Goal: Task Accomplishment & Management: Complete application form

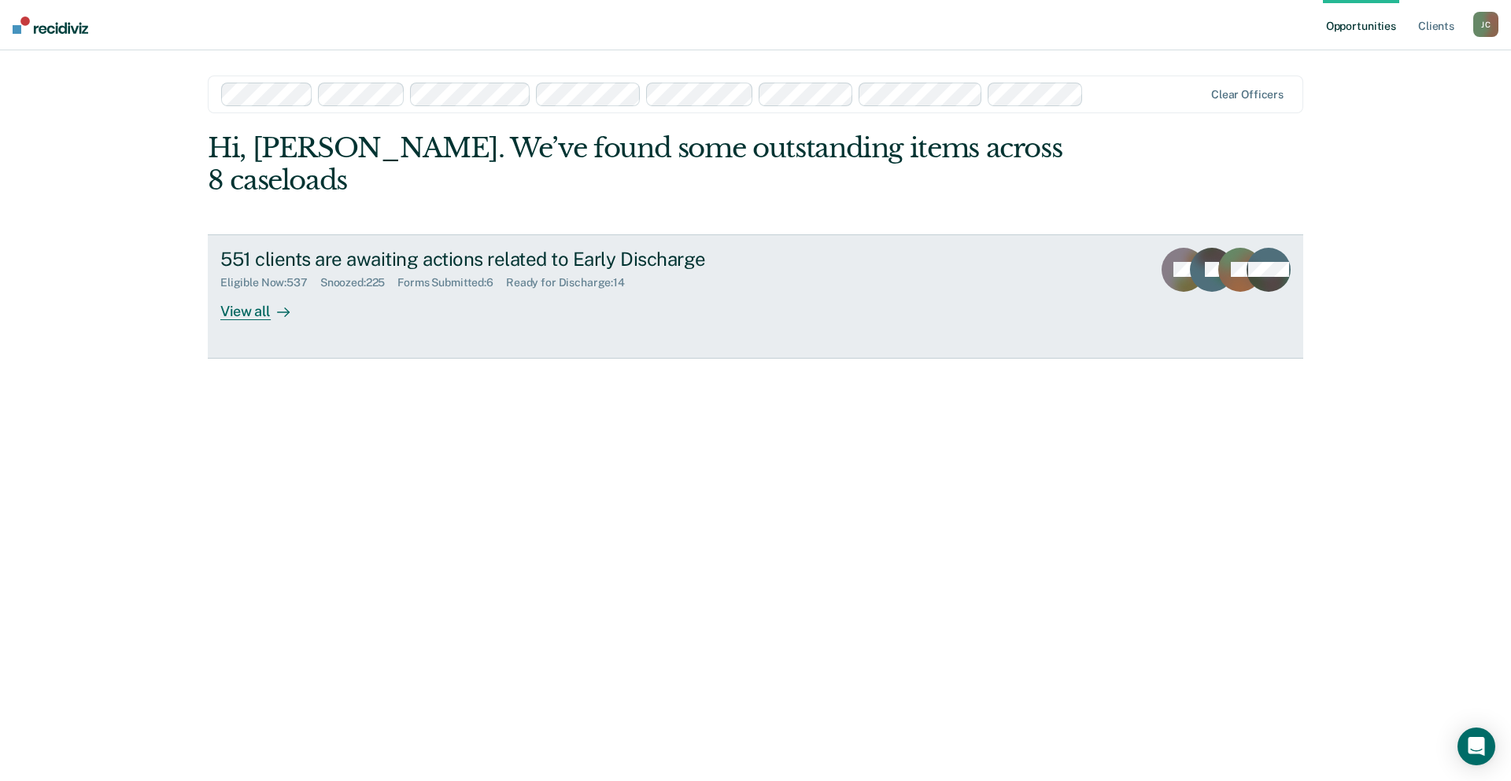
click at [547, 248] on div "551 clients are awaiting actions related to Early Discharge" at bounding box center [496, 259] width 552 height 23
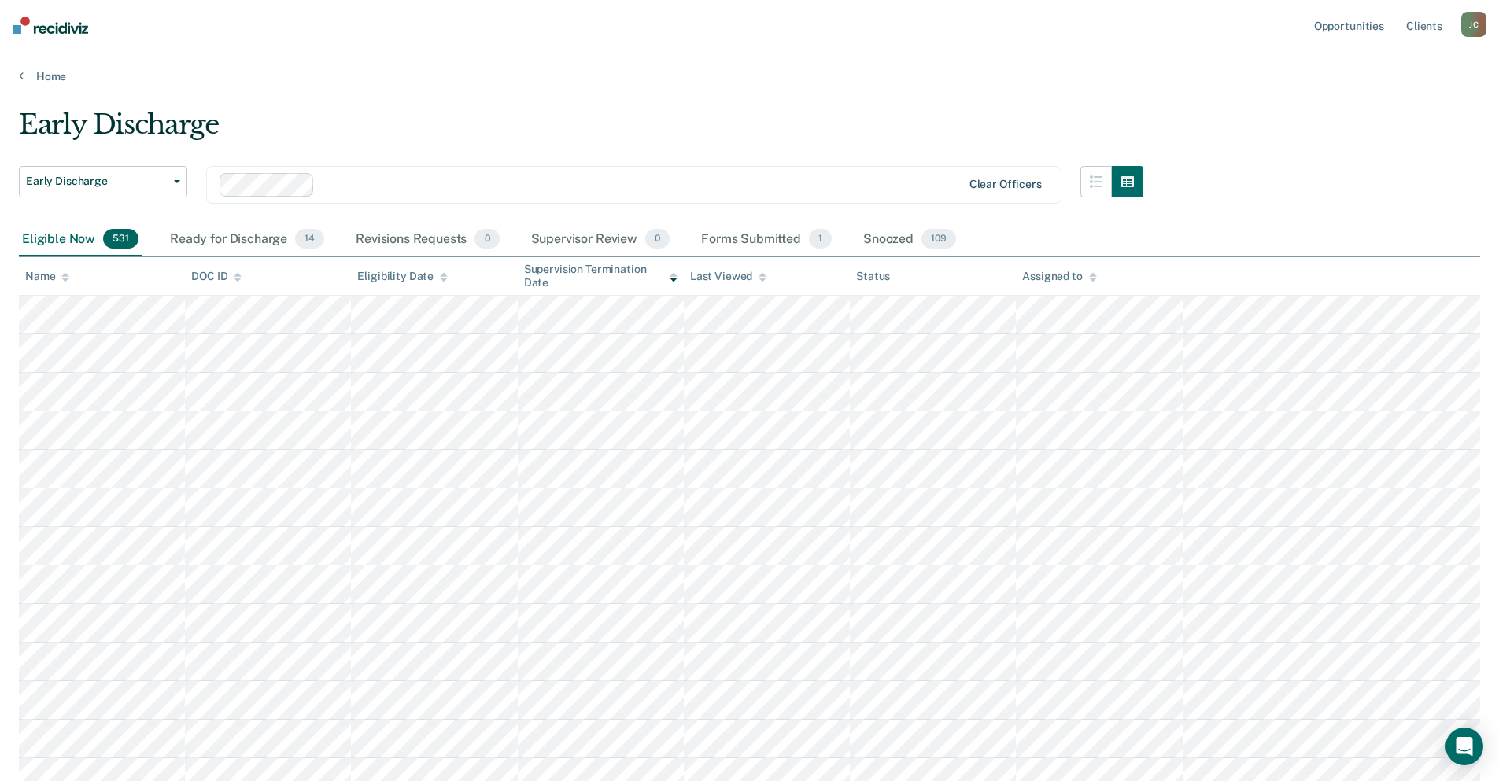
click at [995, 187] on div "Clear officers" at bounding box center [1005, 184] width 72 height 13
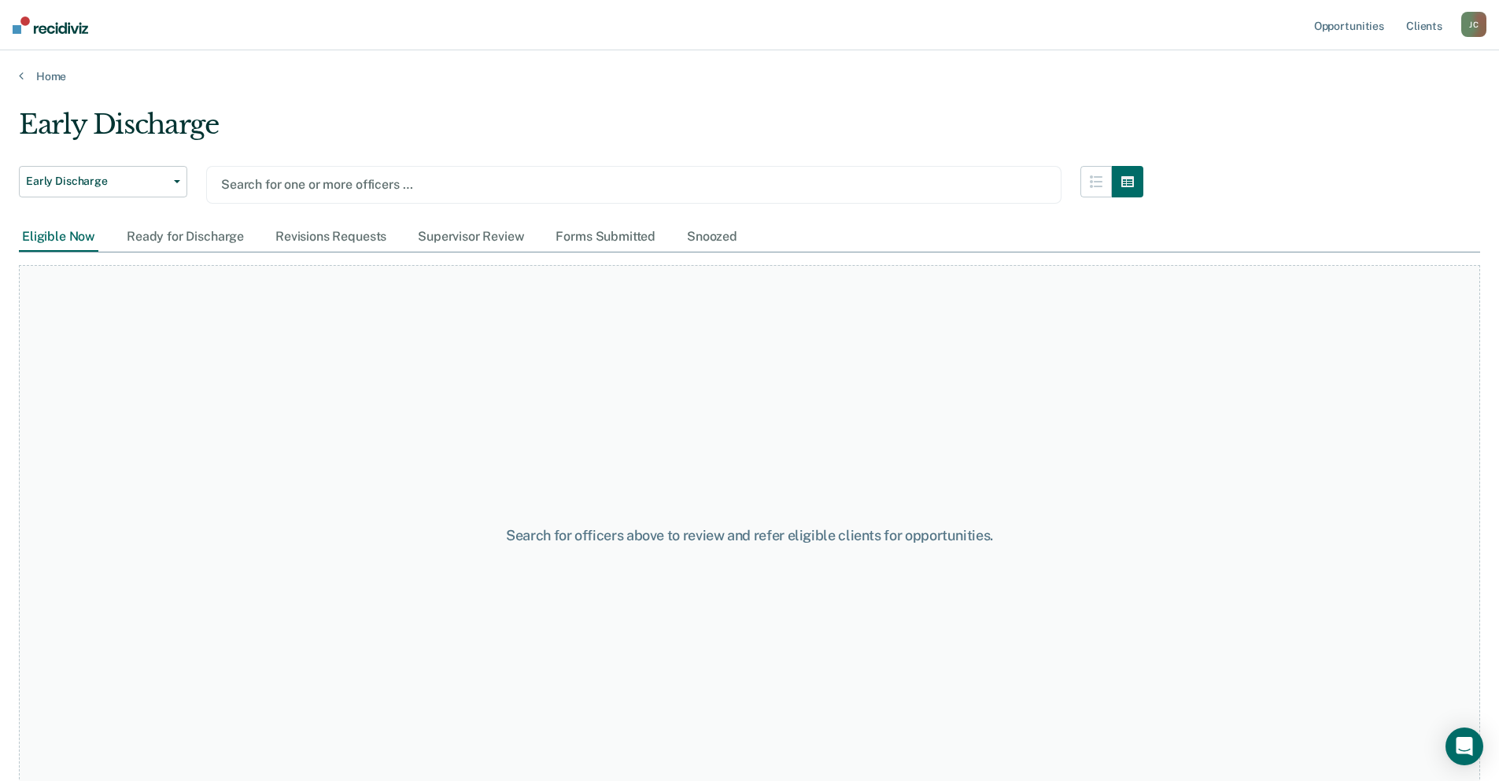
click at [337, 187] on div at bounding box center [633, 184] width 825 height 18
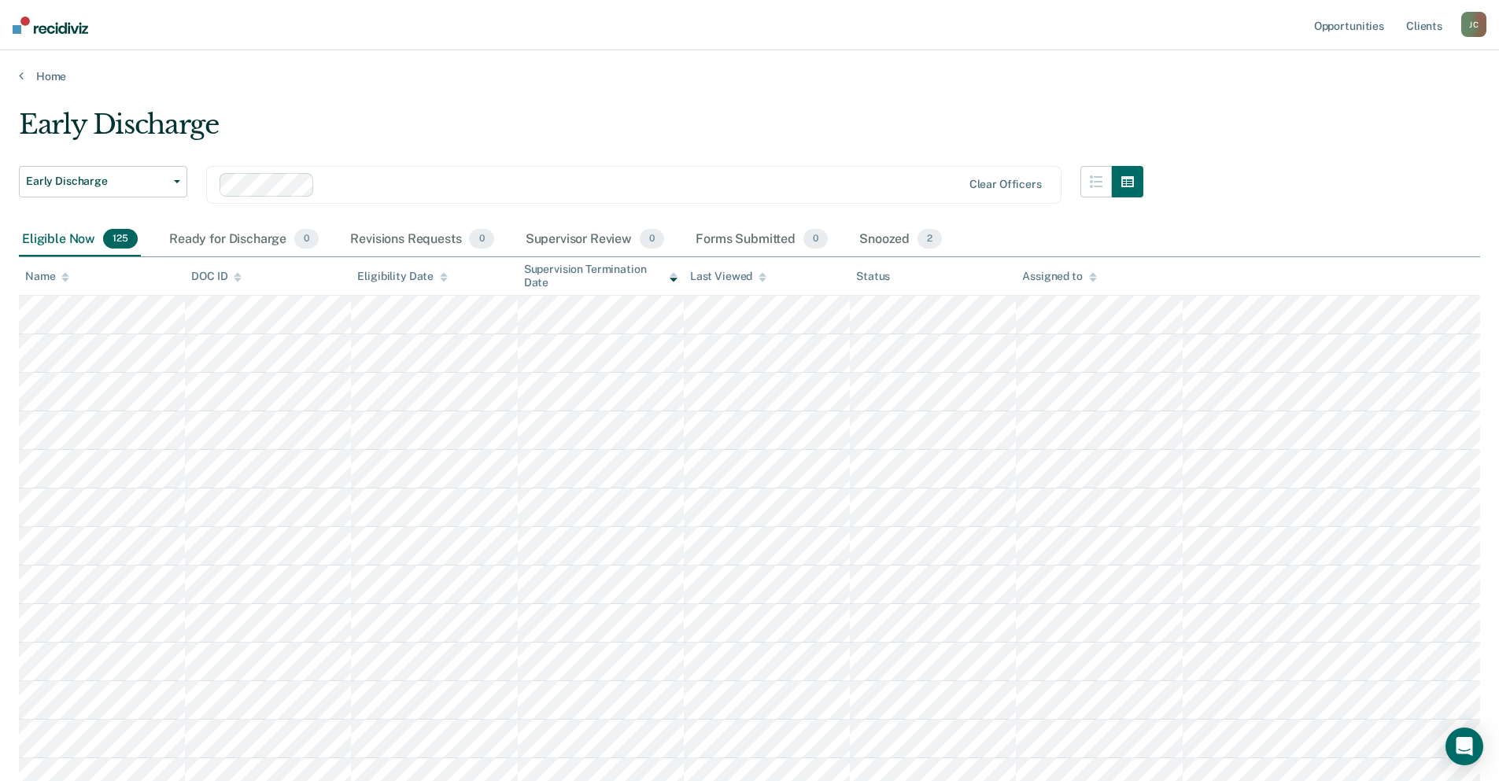
click at [67, 278] on icon at bounding box center [65, 277] width 8 height 10
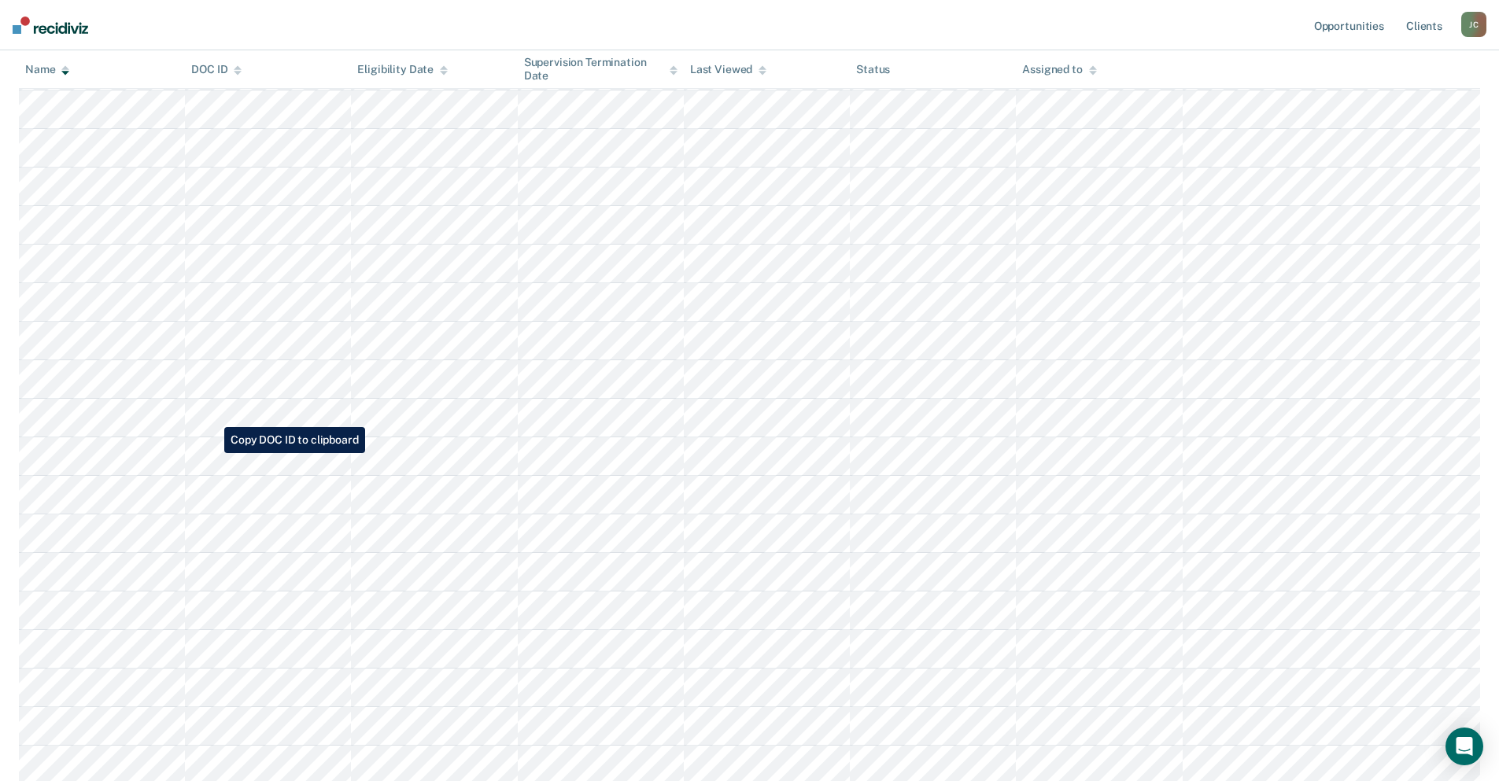
scroll to position [841, 0]
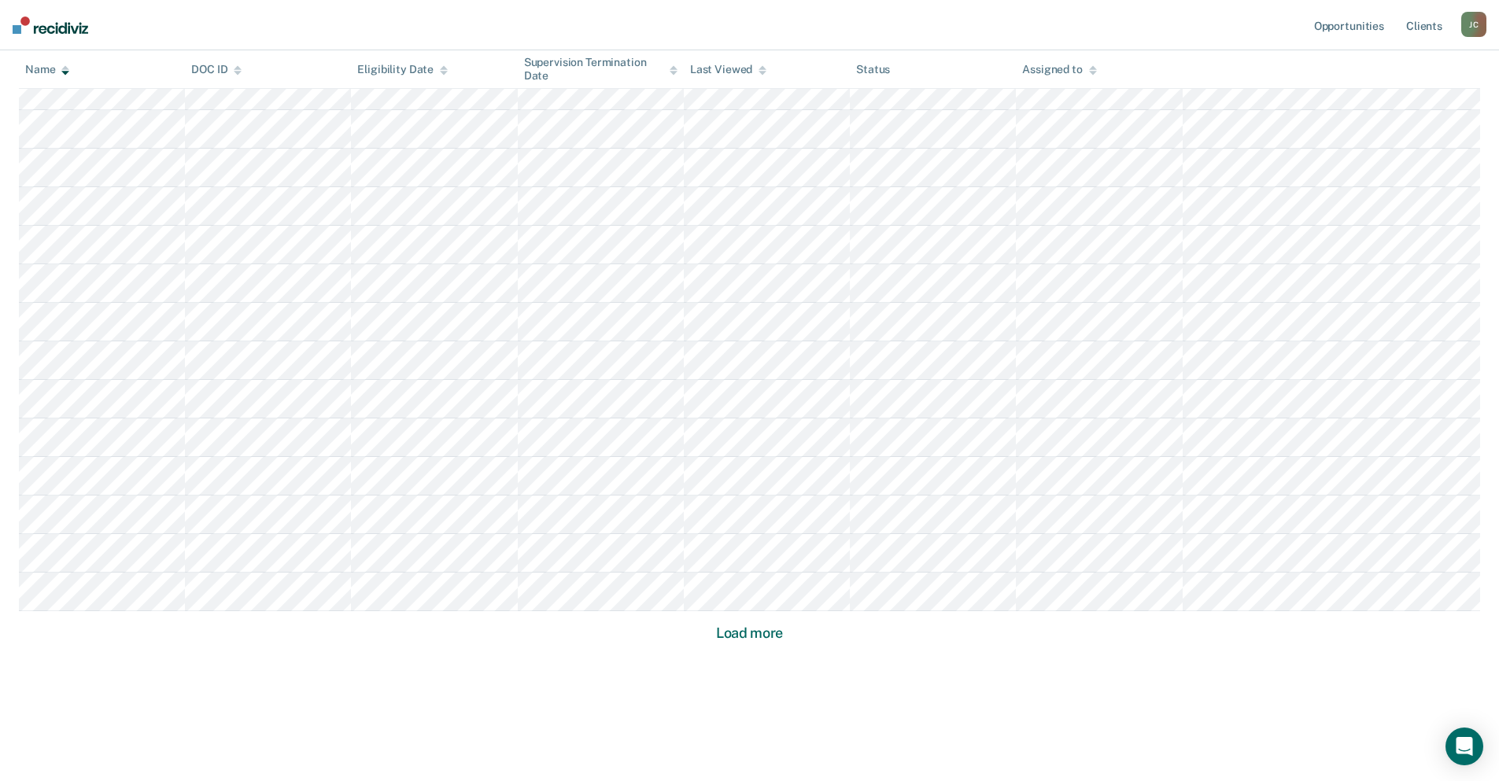
click at [725, 633] on button "Load more" at bounding box center [749, 633] width 76 height 19
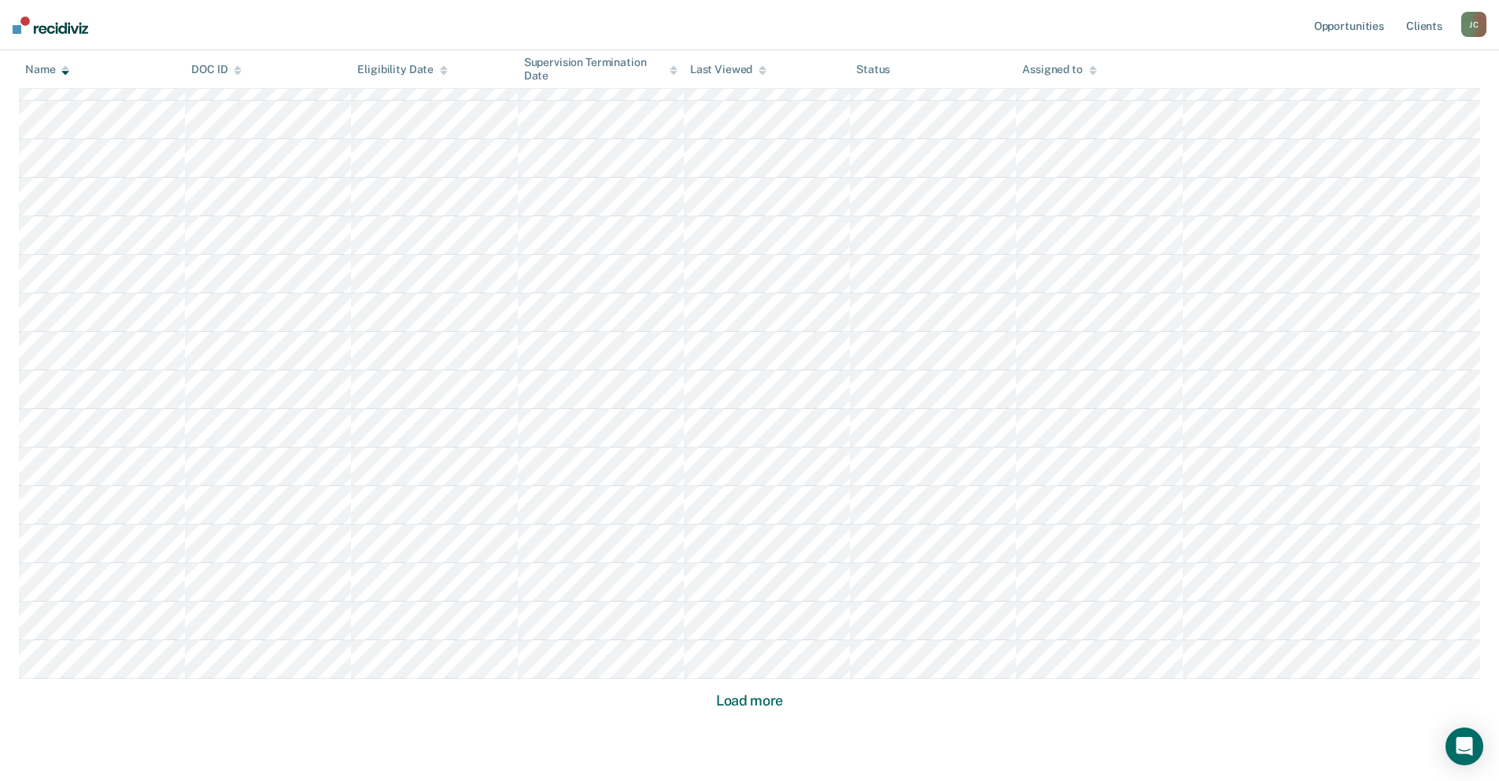
scroll to position [1998, 0]
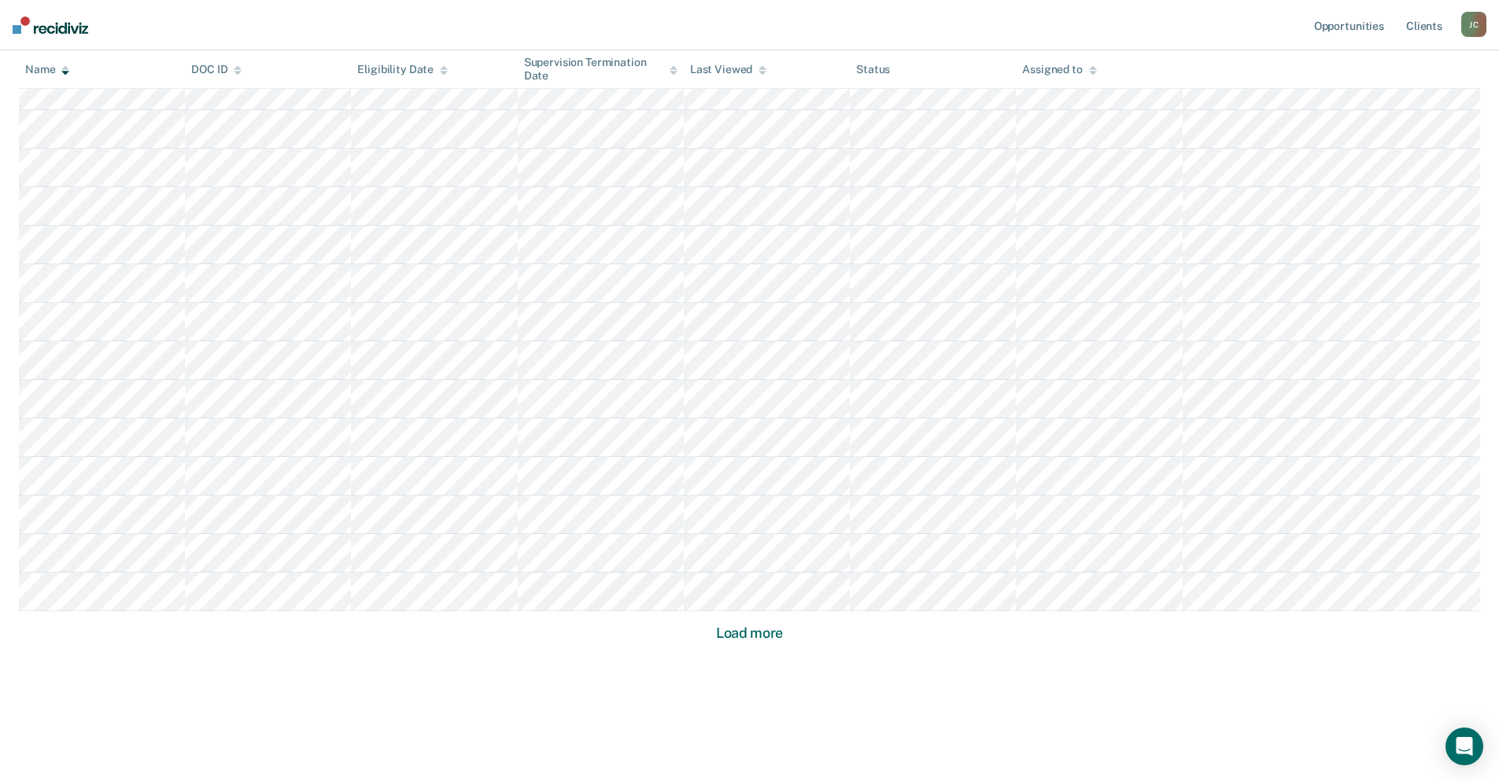
click at [759, 636] on button "Load more" at bounding box center [749, 633] width 76 height 19
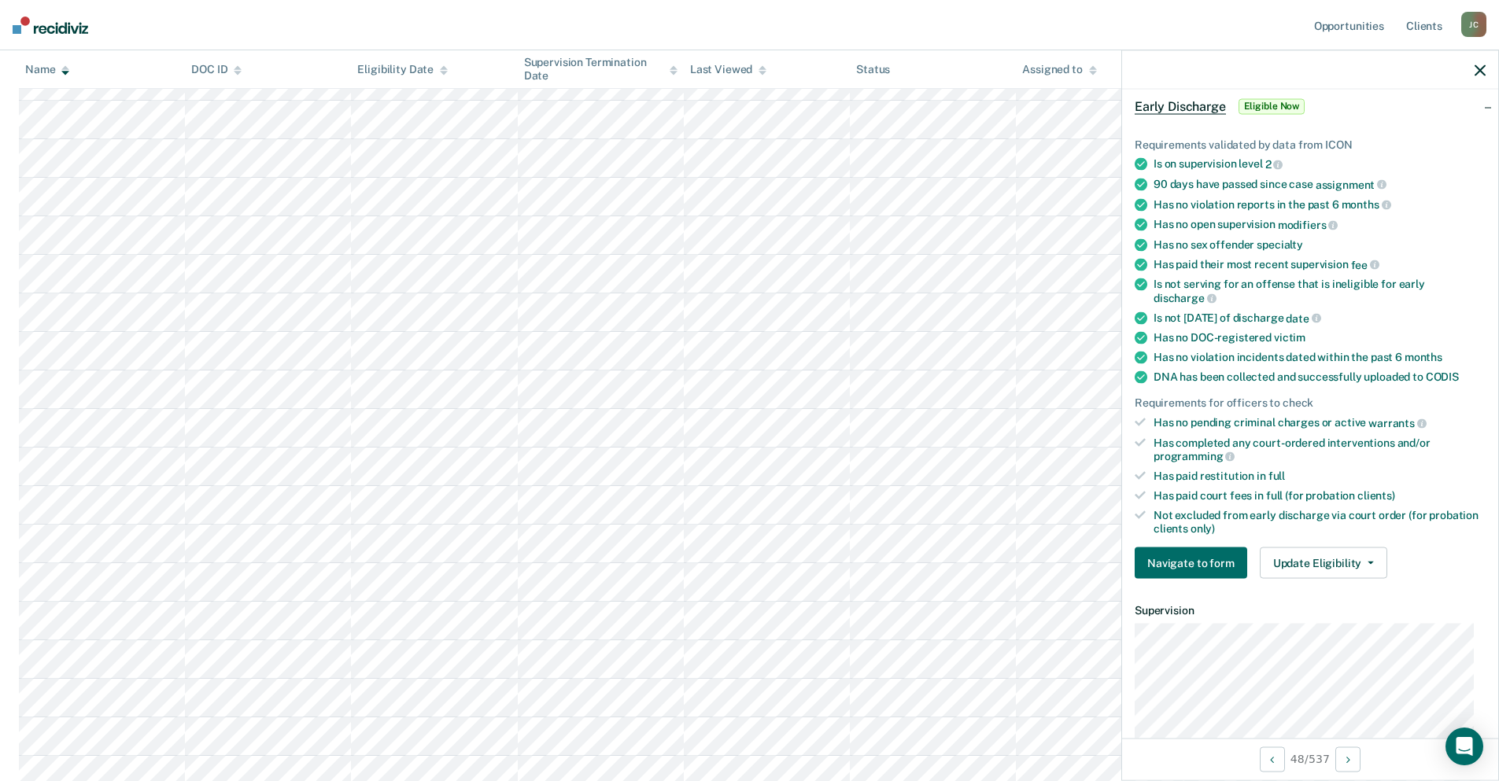
scroll to position [157, 0]
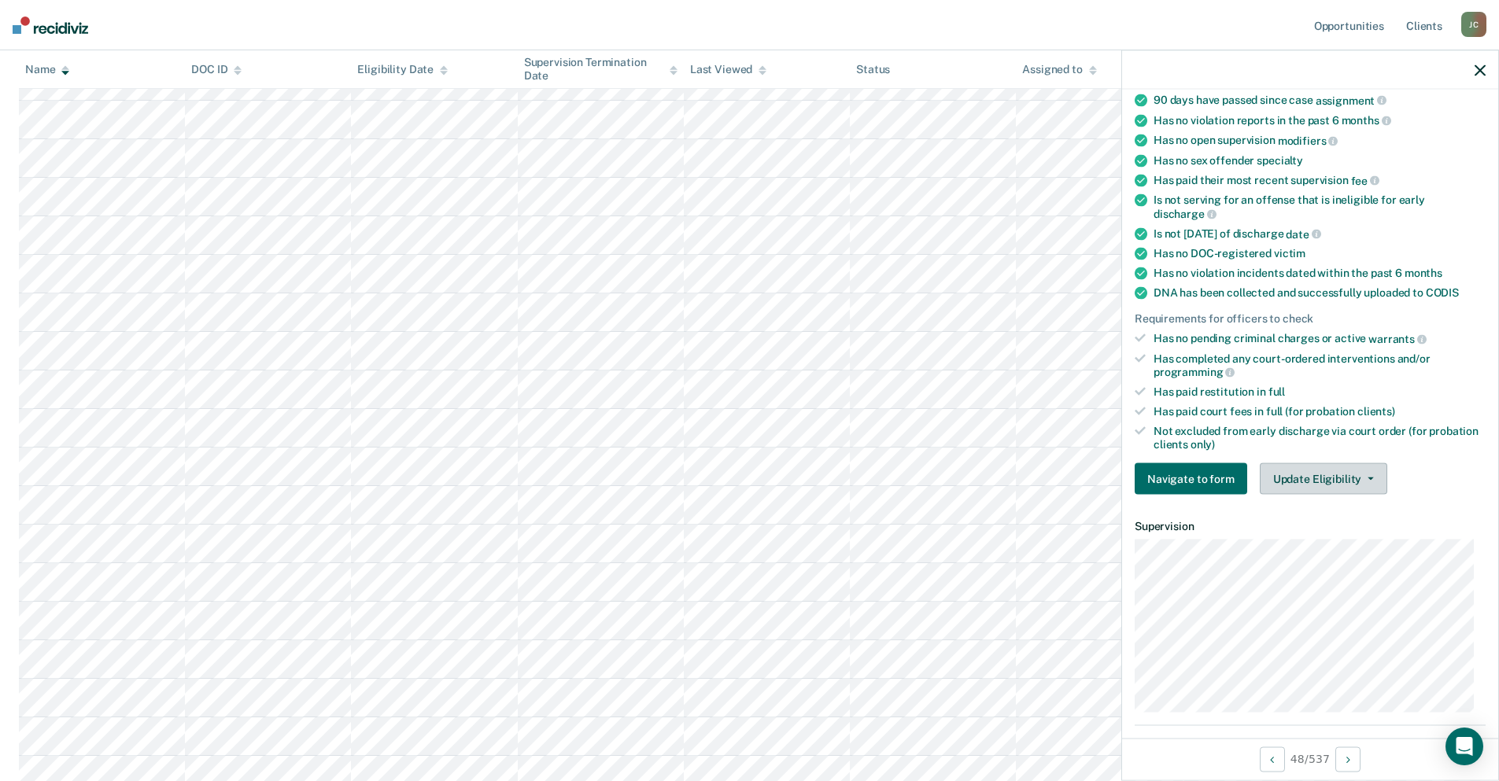
click at [1322, 473] on button "Update Eligibility" at bounding box center [1323, 478] width 127 height 31
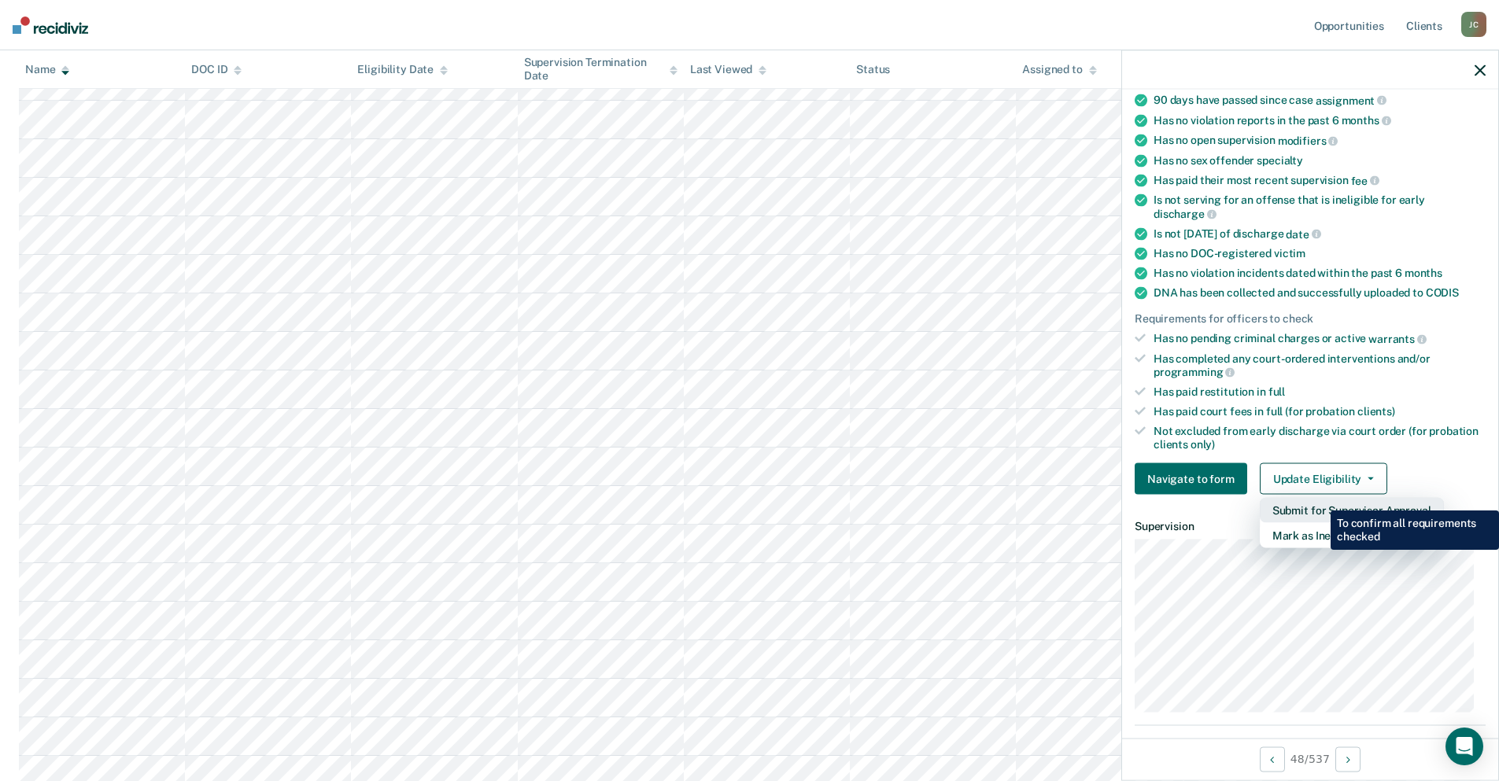
click at [1319, 499] on button "Submit for Supervisor Approval" at bounding box center [1352, 510] width 184 height 25
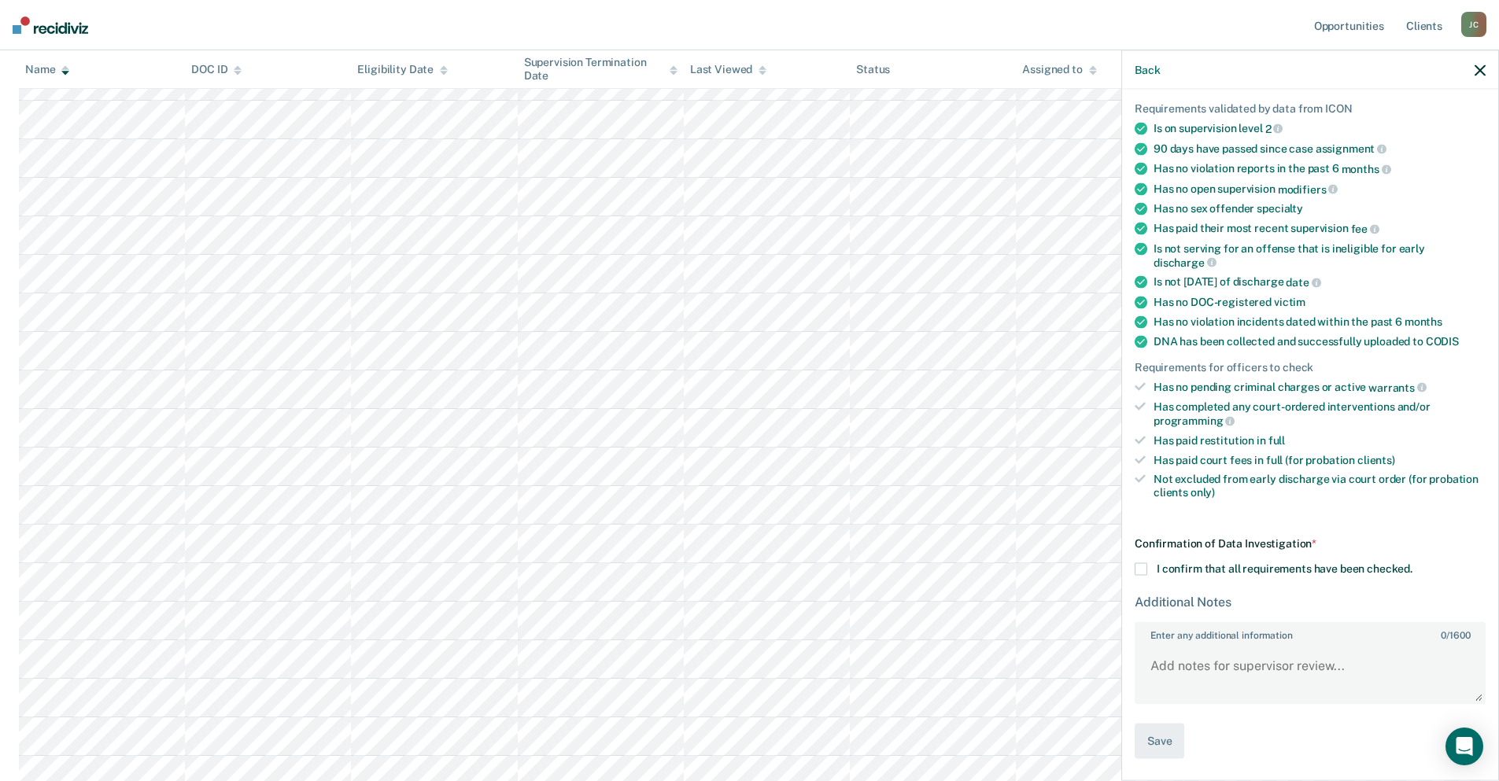
scroll to position [107, 0]
click at [1143, 568] on span at bounding box center [1141, 569] width 13 height 13
click at [1412, 563] on input "I confirm that all requirements have been checked." at bounding box center [1412, 563] width 0 height 0
click at [1176, 743] on button "Save" at bounding box center [1160, 742] width 50 height 35
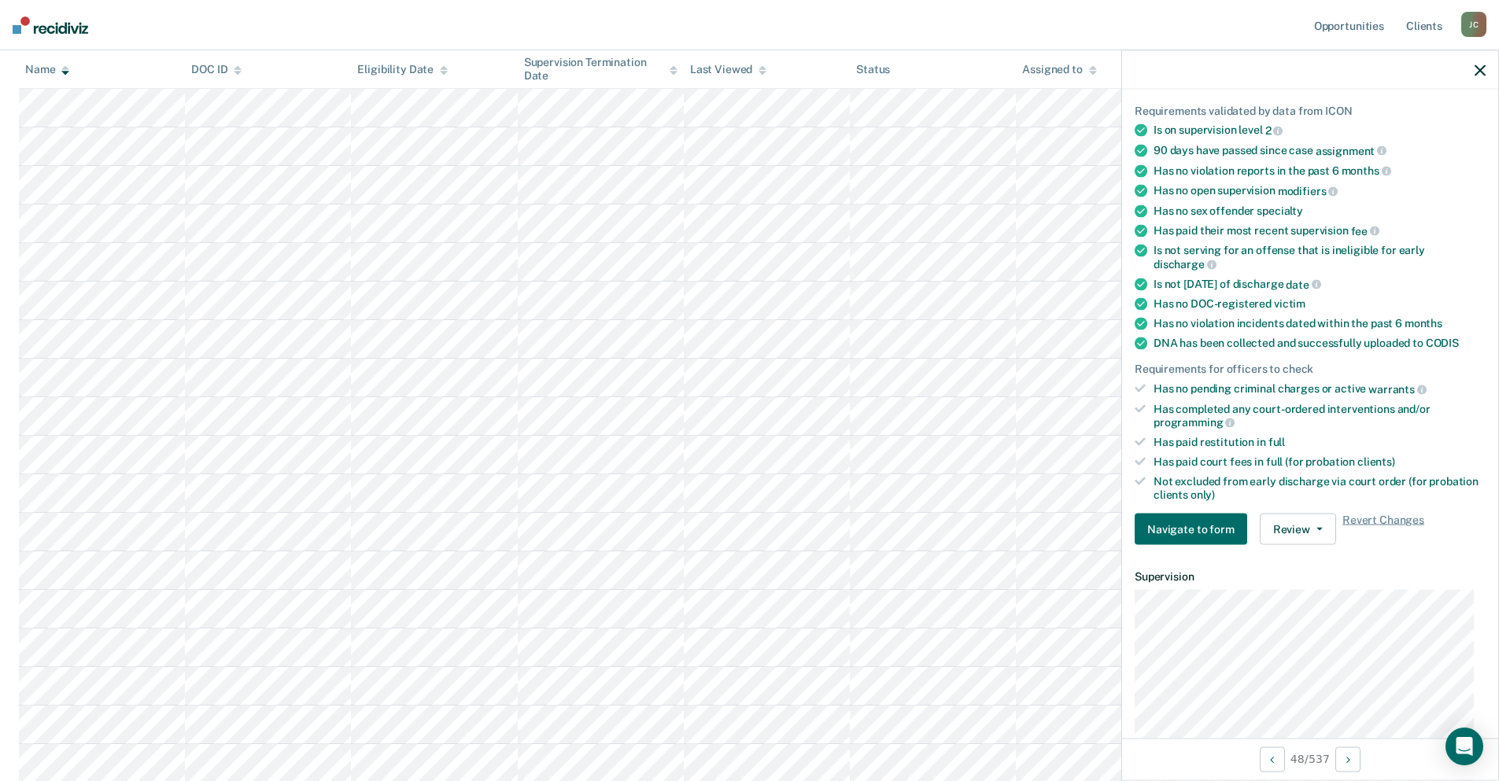
scroll to position [3155, 0]
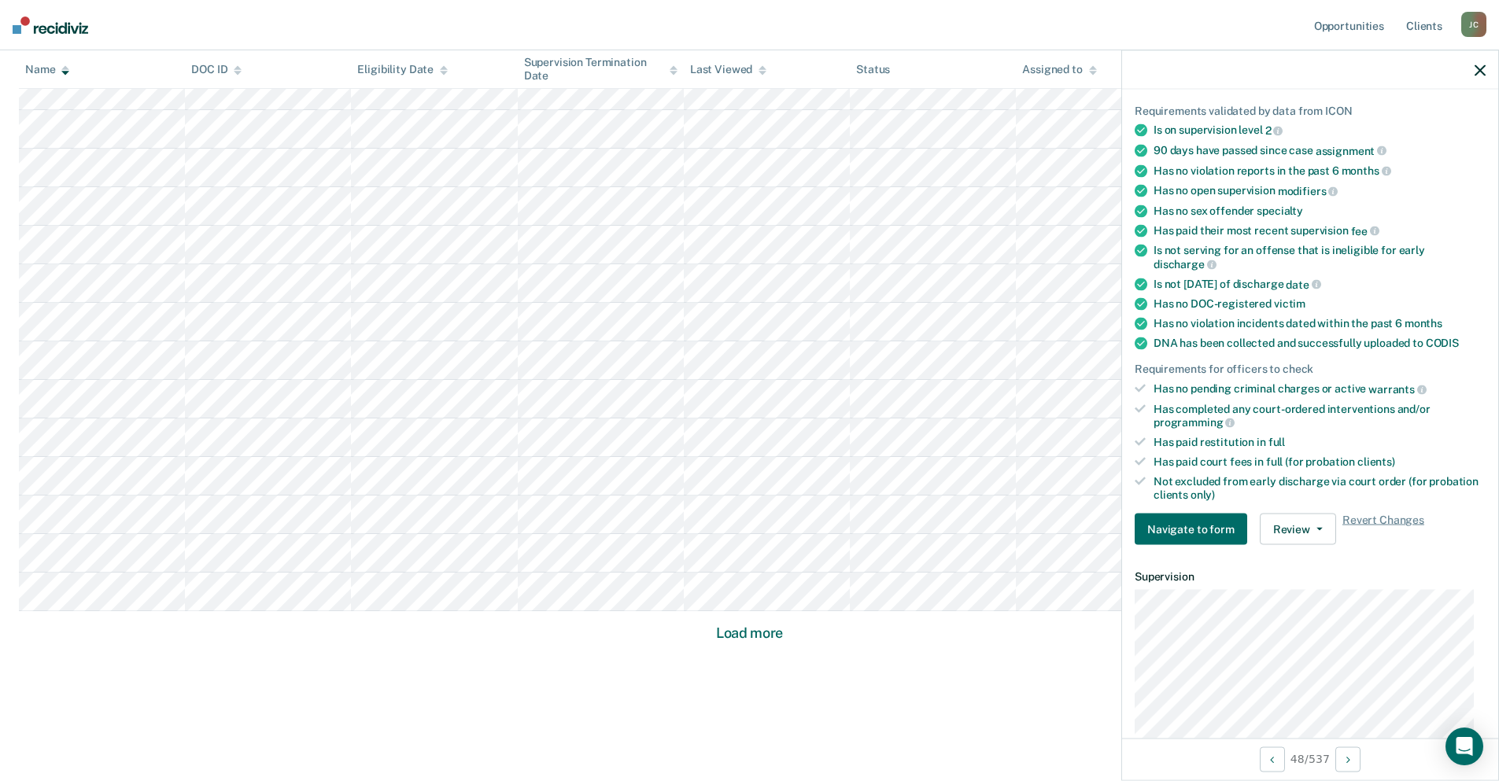
click at [733, 638] on button "Load more" at bounding box center [749, 633] width 76 height 19
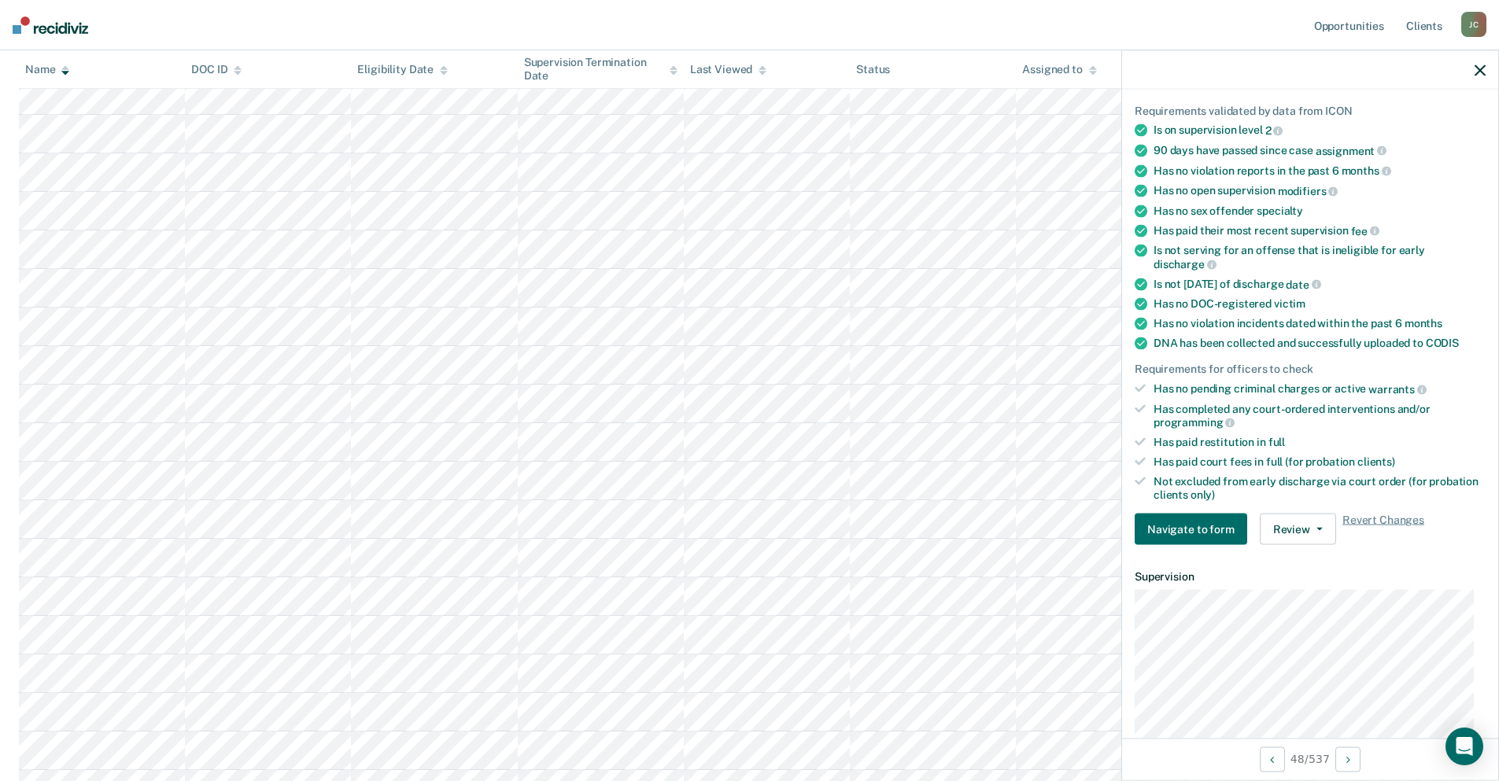
scroll to position [3312, 0]
